Goal: Information Seeking & Learning: Learn about a topic

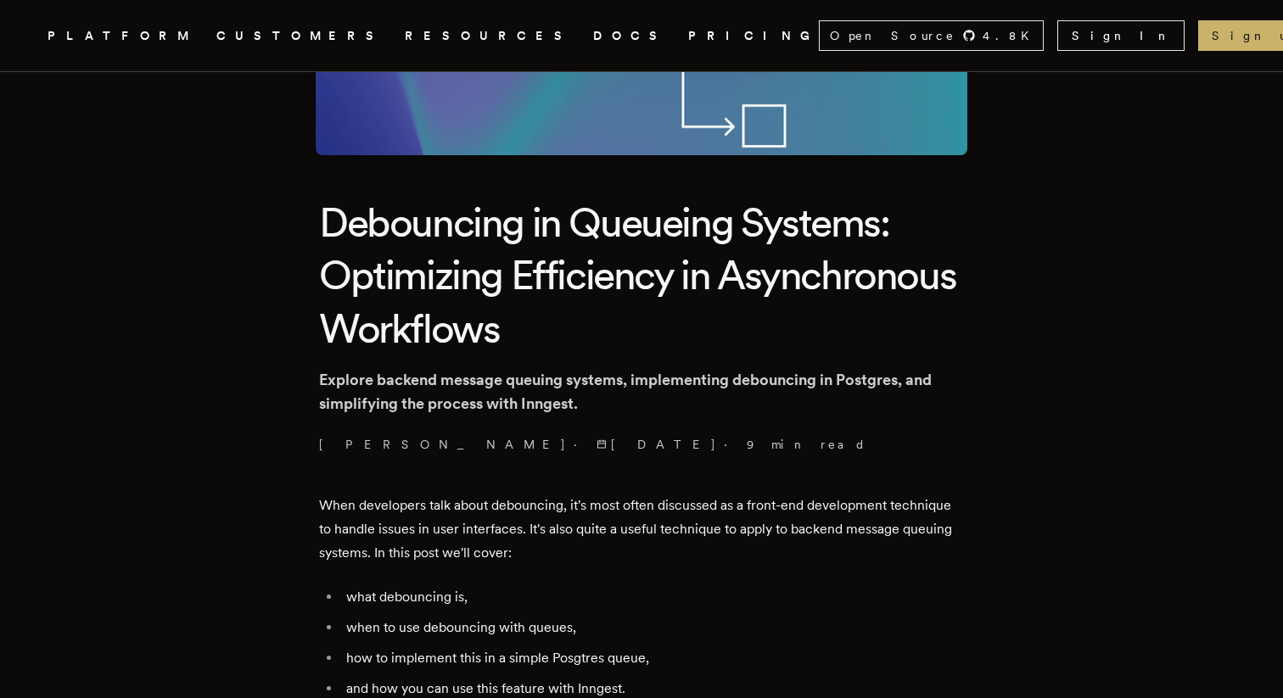
scroll to position [333, 0]
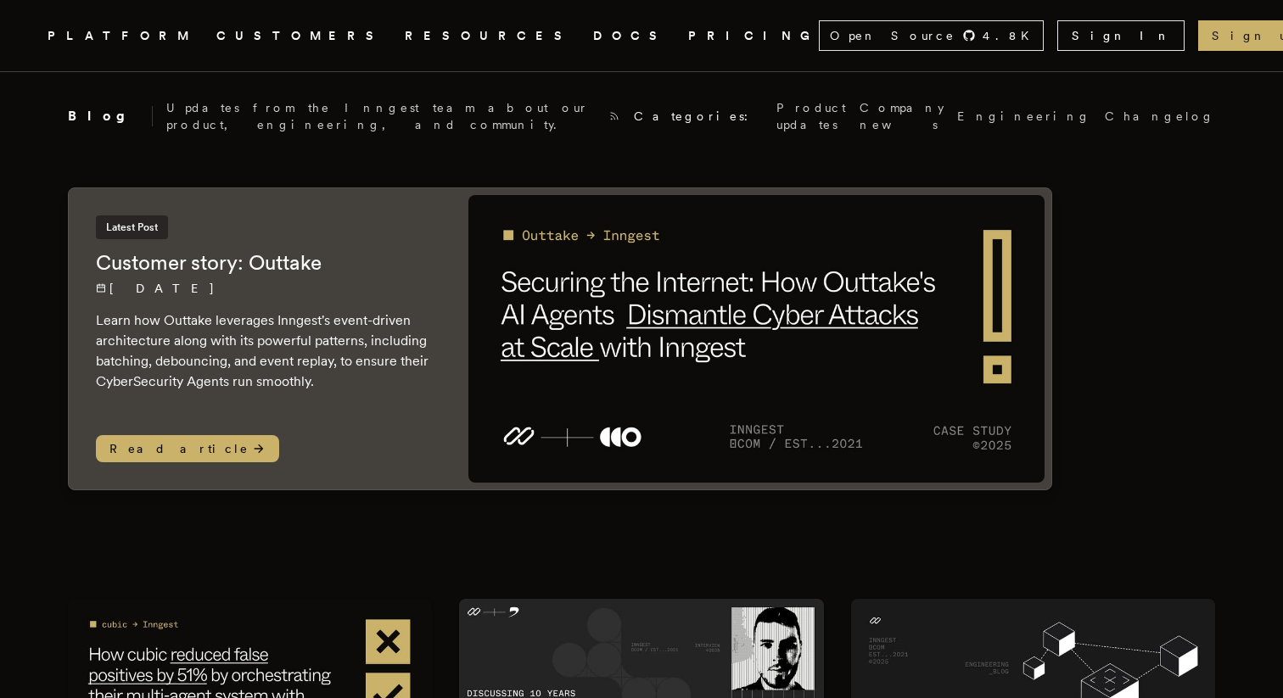
click at [593, 44] on link "DOCS" at bounding box center [630, 35] width 75 height 21
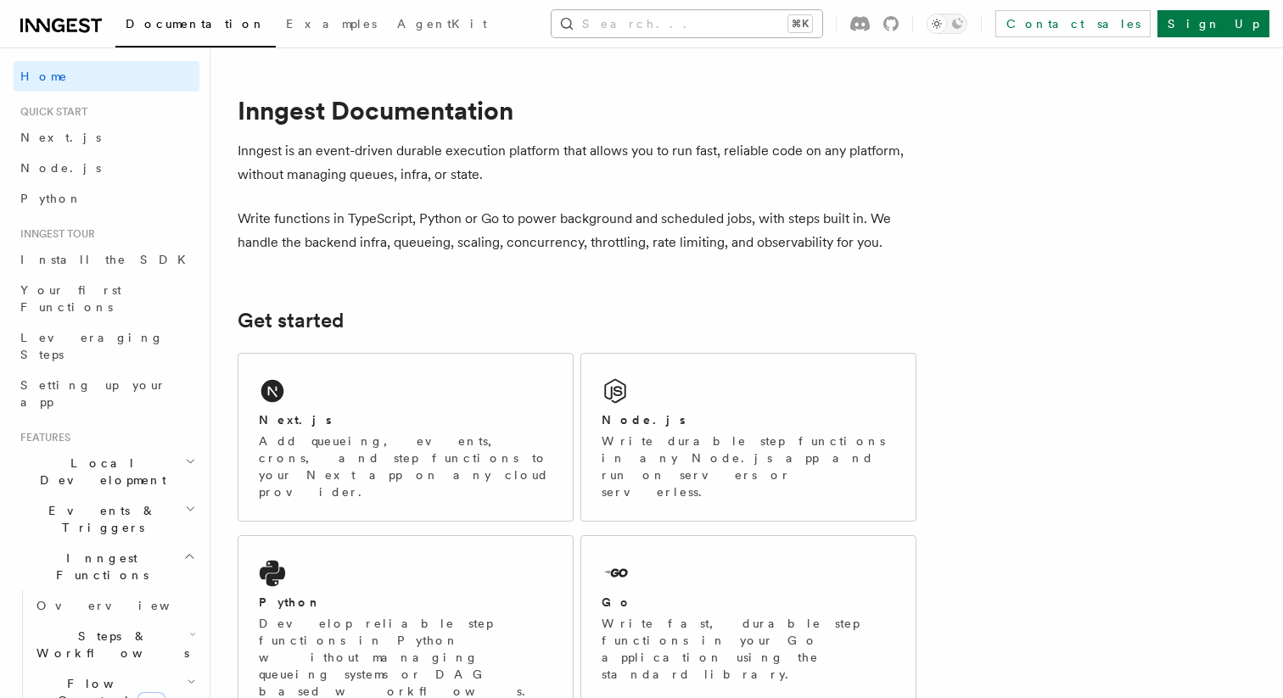
click at [731, 25] on button "Search... ⌘K" at bounding box center [687, 23] width 271 height 27
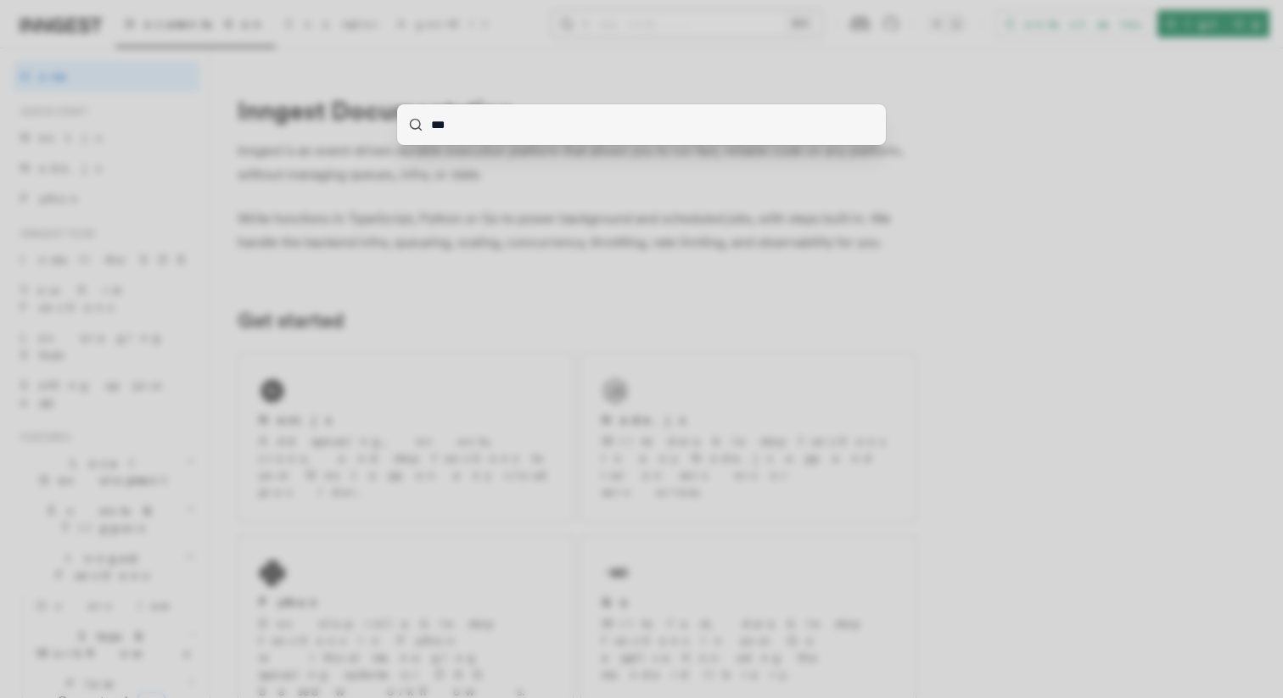
type input "****"
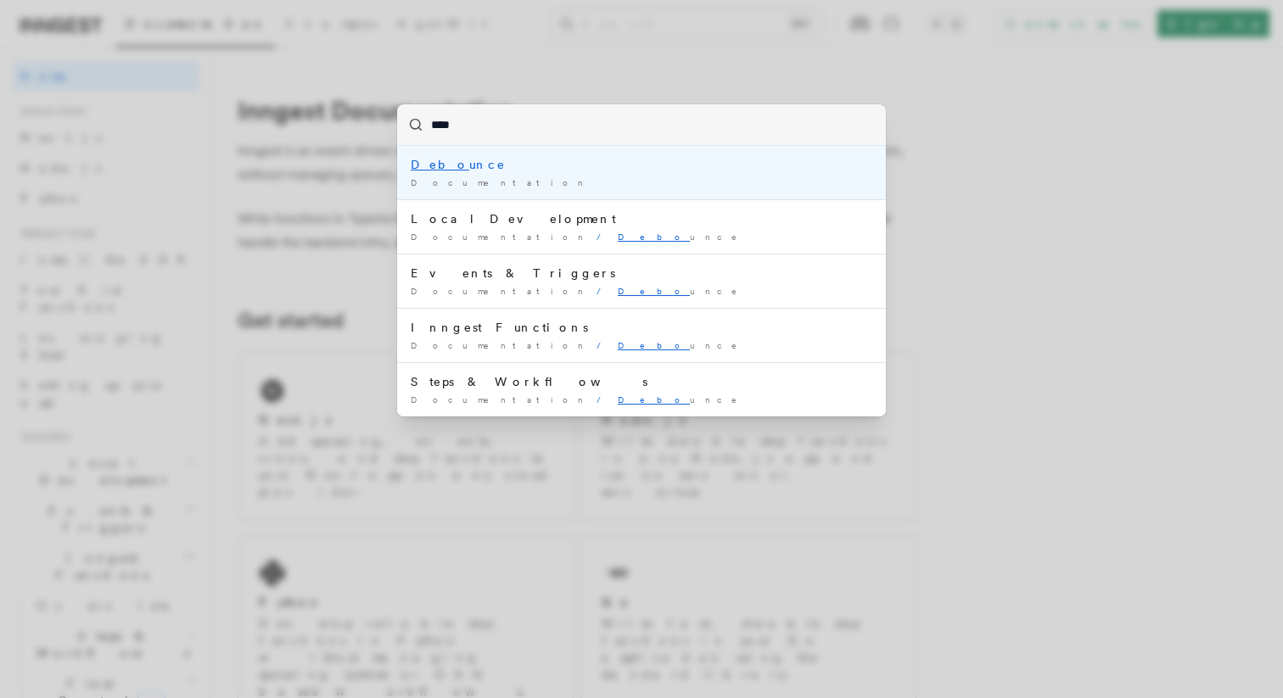
click at [487, 165] on div "Debo unce" at bounding box center [642, 164] width 462 height 17
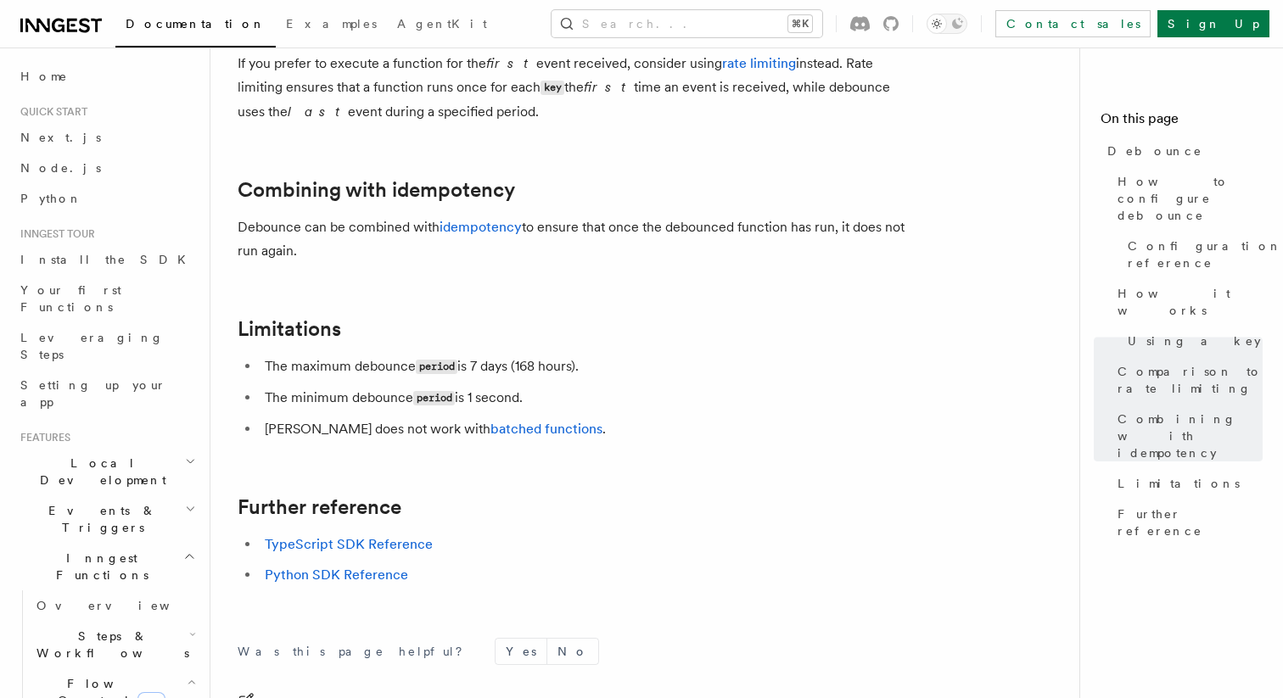
scroll to position [1723, 0]
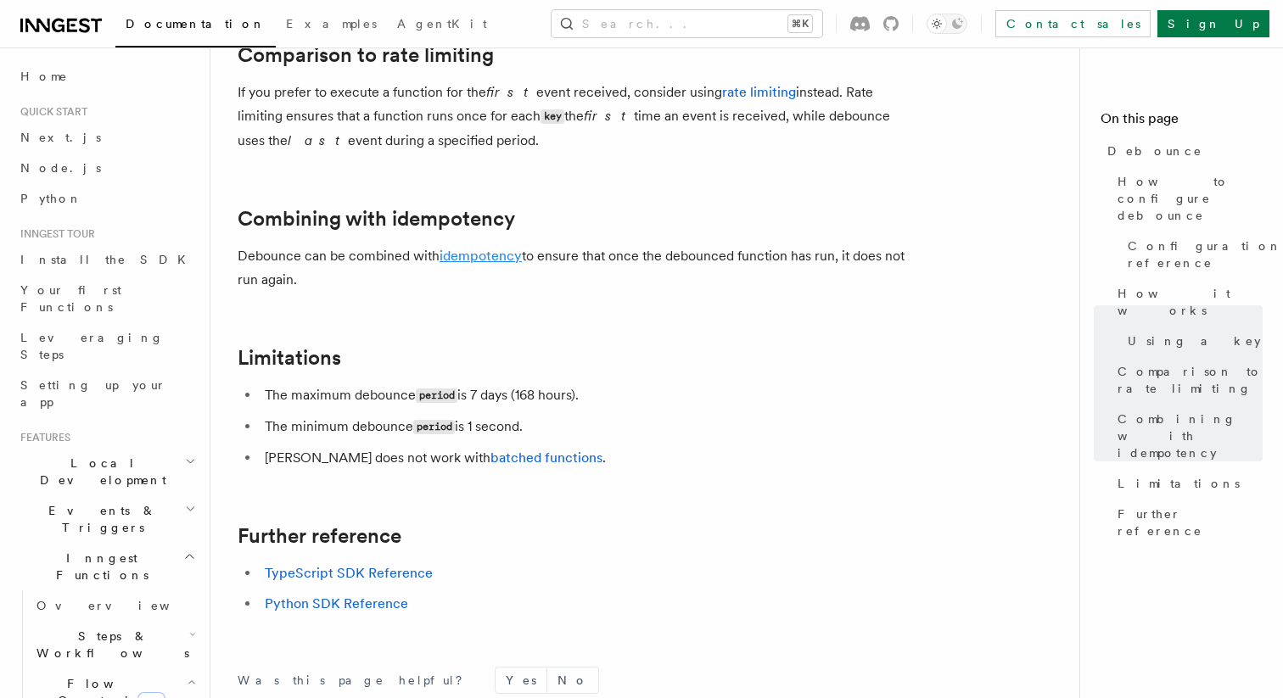
click at [473, 263] on link "idempotency" at bounding box center [481, 256] width 82 height 16
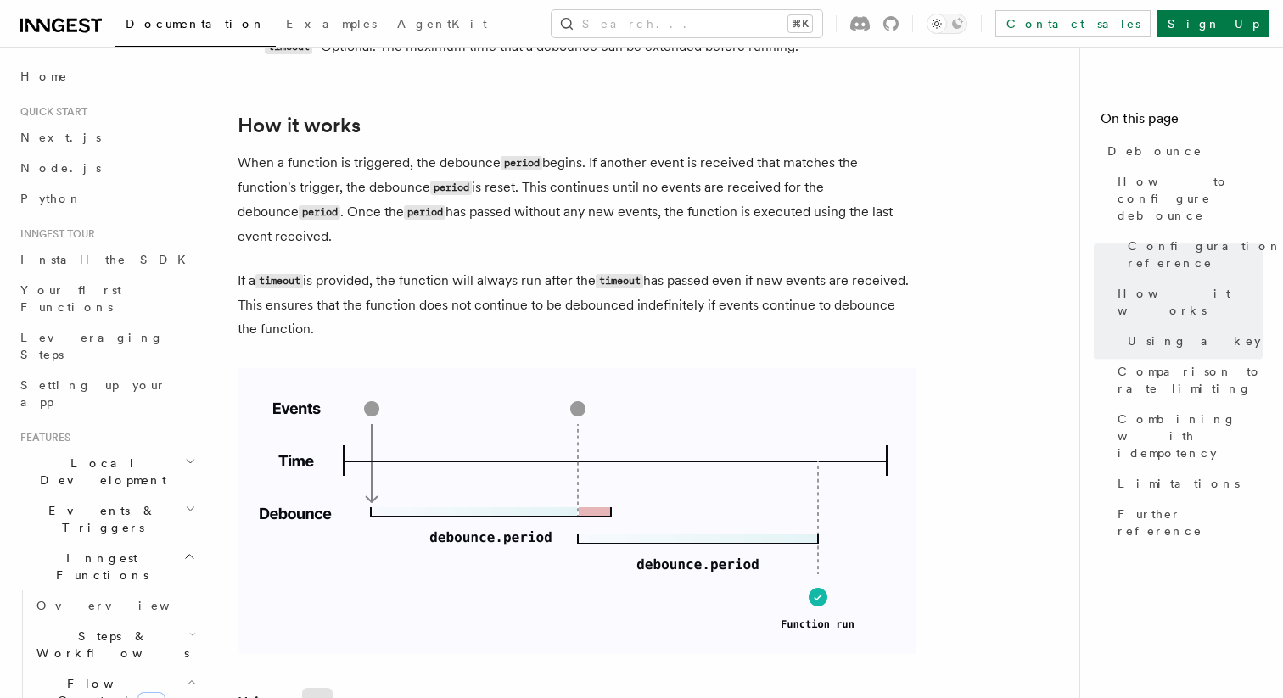
scroll to position [897, 0]
